Goal: Find specific page/section: Find specific page/section

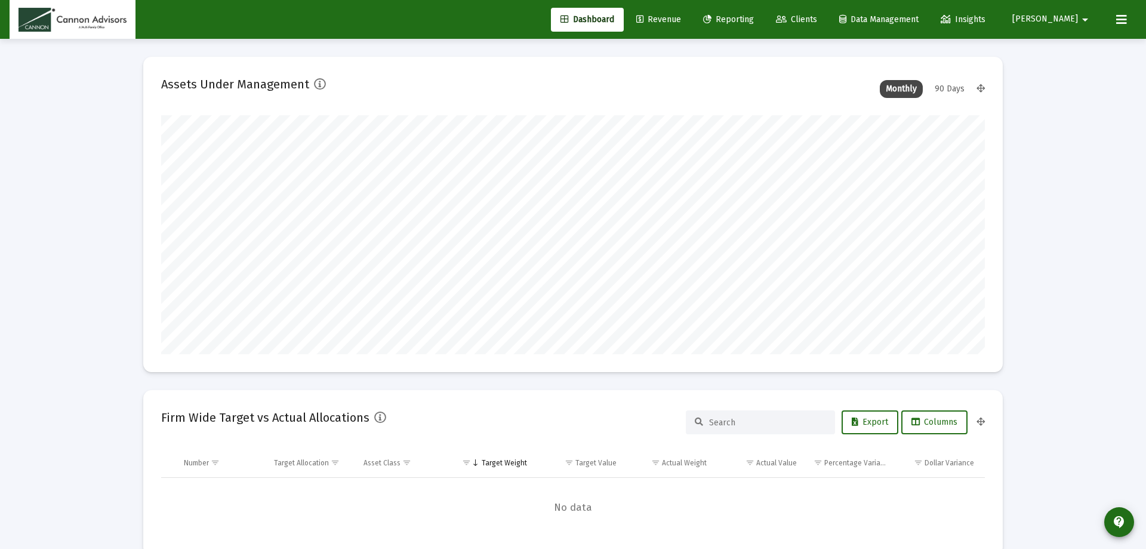
type input "[DATE]"
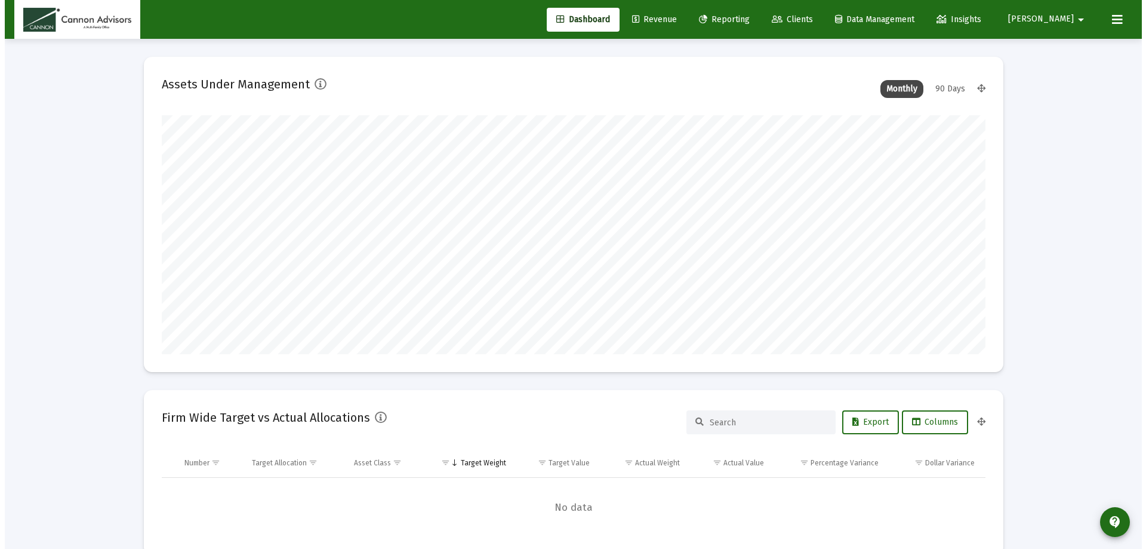
scroll to position [239, 385]
click at [745, 21] on span "Reporting" at bounding box center [719, 19] width 51 height 10
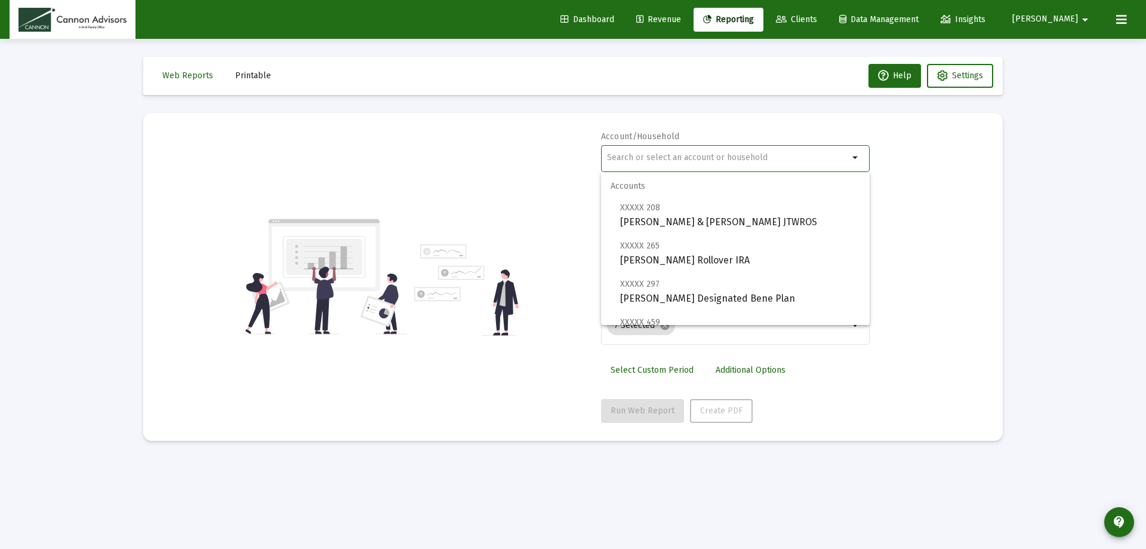
click at [755, 159] on input "text" at bounding box center [728, 158] width 242 height 10
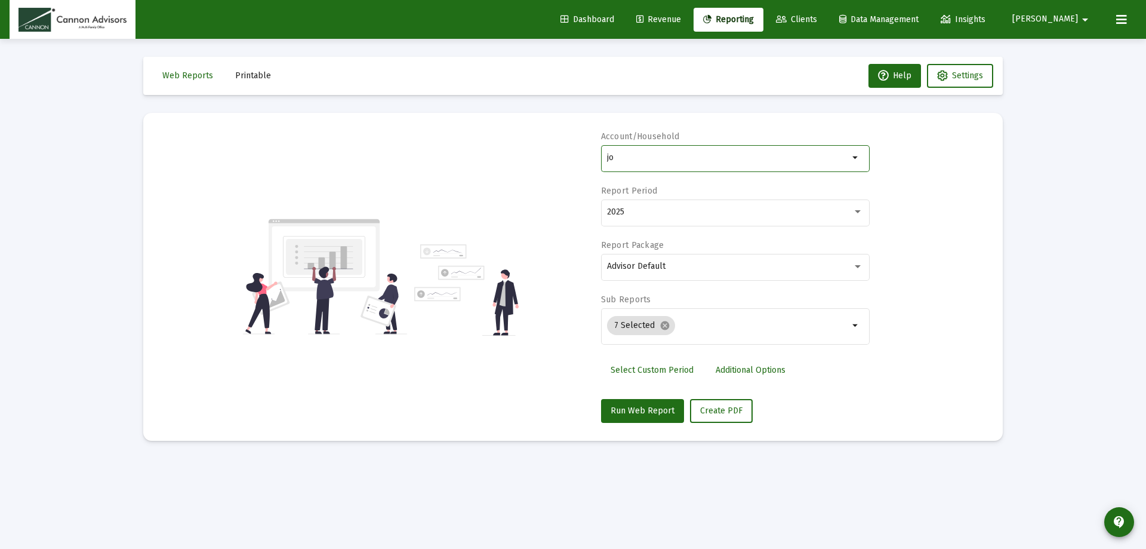
type input "j"
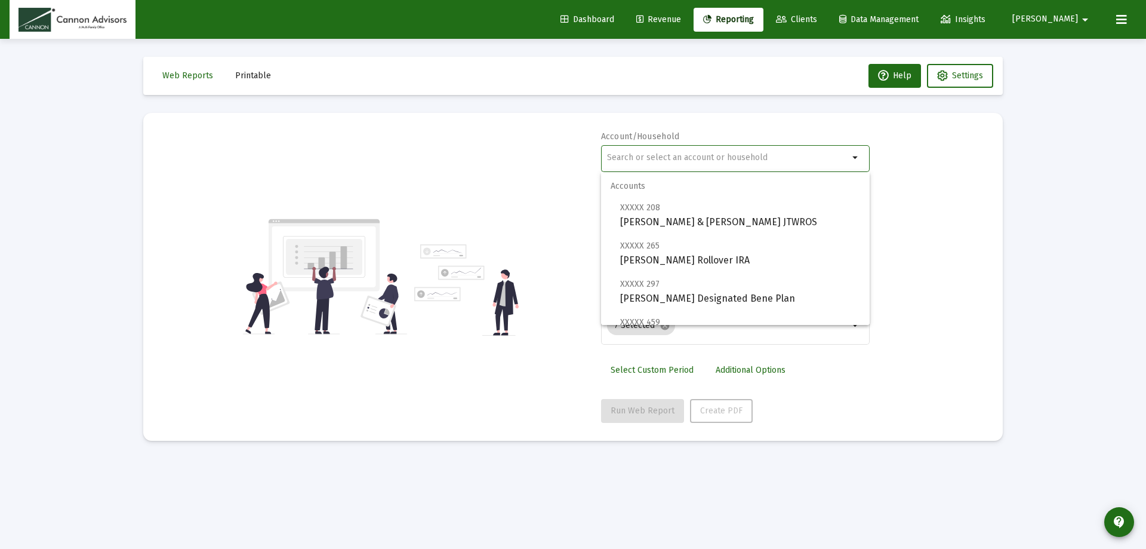
click at [559, 121] on mat-card "Account/Household arrow_drop_down Report Period 2025 Report Package Advisor Def…" at bounding box center [573, 277] width 860 height 328
